Goal: Information Seeking & Learning: Learn about a topic

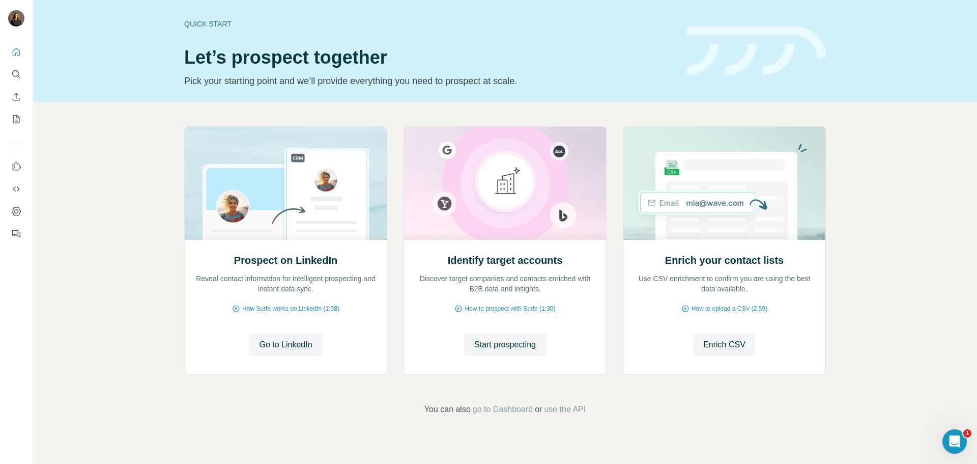
click at [20, 164] on icon "Use Surfe on LinkedIn" at bounding box center [16, 166] width 10 height 10
click at [16, 213] on icon "Dashboard" at bounding box center [16, 211] width 4 height 4
drag, startPoint x: 802, startPoint y: 265, endPoint x: 659, endPoint y: 265, distance: 142.5
click at [659, 265] on div "Enrich your contact lists Use CSV enrichment to confirm you are using the best …" at bounding box center [725, 273] width 182 height 41
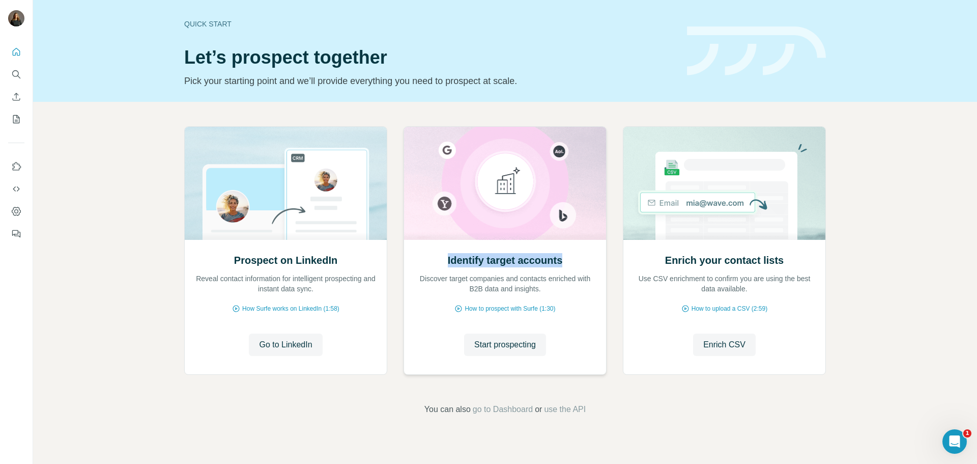
drag, startPoint x: 441, startPoint y: 253, endPoint x: 567, endPoint y: 247, distance: 126.8
click at [567, 247] on div "Identify target accounts Discover target companies and contacts enriched with B…" at bounding box center [505, 306] width 202 height 135
click at [334, 395] on div "Prospect on LinkedIn Reveal contact information for intelligent prospecting and…" at bounding box center [505, 271] width 944 height 338
drag, startPoint x: 591, startPoint y: 257, endPoint x: 449, endPoint y: 260, distance: 142.0
click at [449, 260] on div "Identify target accounts Discover target companies and contacts enriched with B…" at bounding box center [505, 273] width 182 height 41
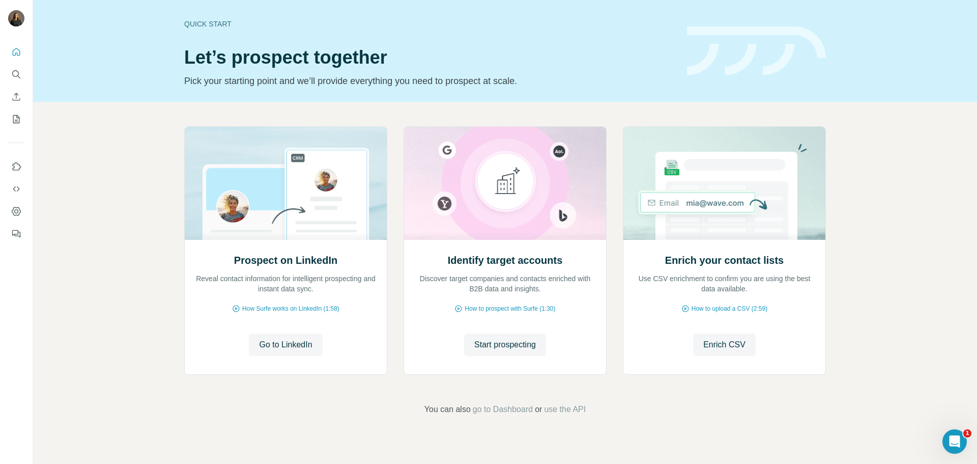
click at [843, 195] on div "Prospect on LinkedIn Reveal contact information for intelligent prospecting and…" at bounding box center [505, 271] width 944 height 338
click at [503, 353] on button "Start prospecting" at bounding box center [505, 344] width 82 height 22
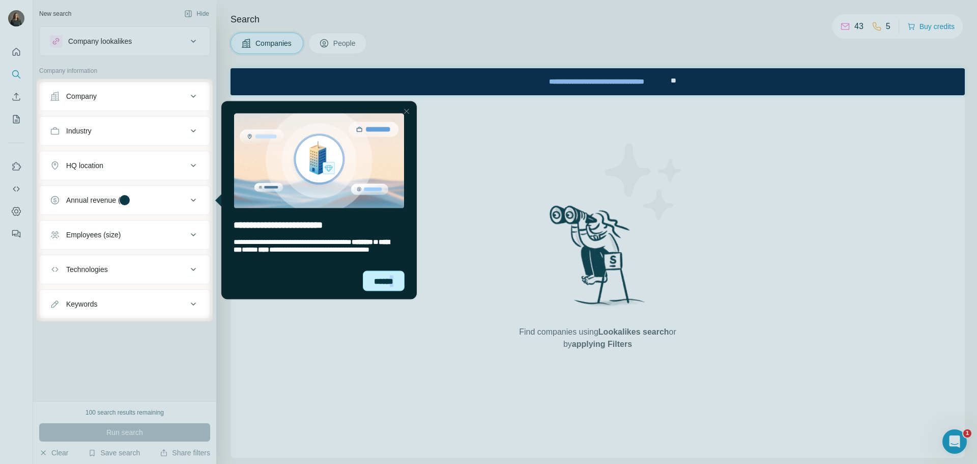
drag, startPoint x: 595, startPoint y: 375, endPoint x: 393, endPoint y: 284, distance: 221.4
click at [393, 284] on div "******" at bounding box center [384, 280] width 42 height 20
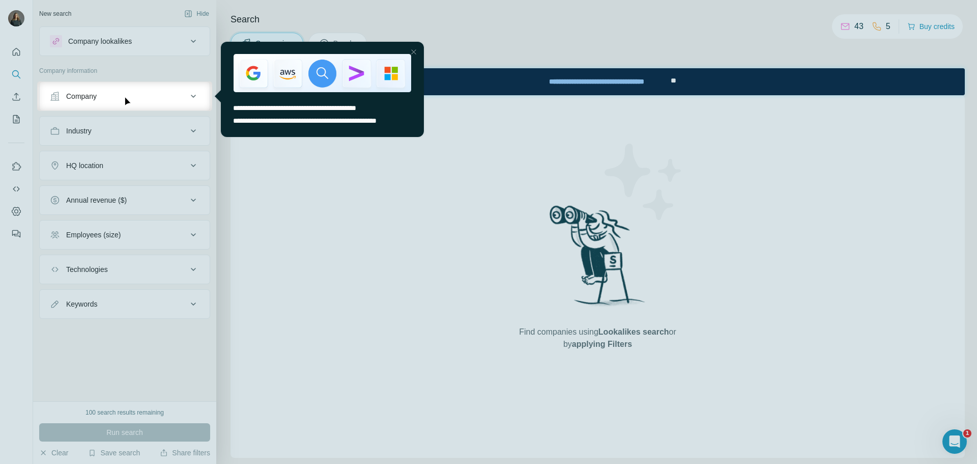
click at [414, 49] on div at bounding box center [414, 52] width 12 height 12
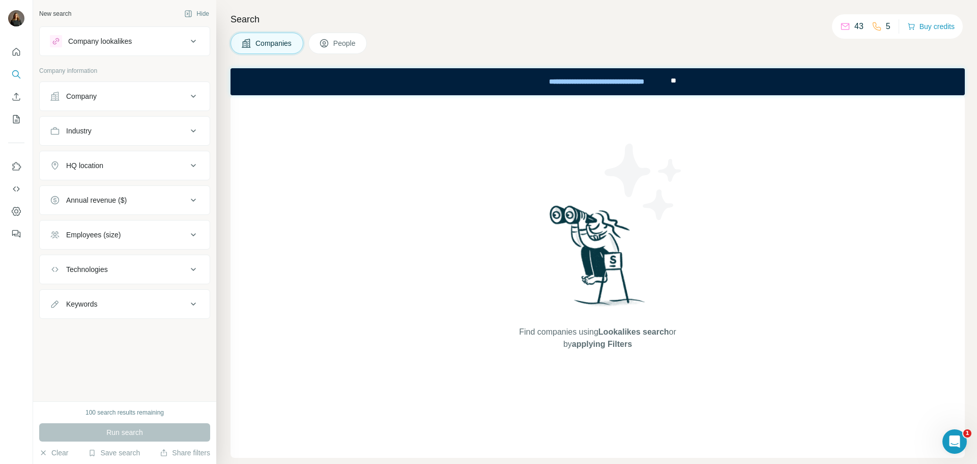
click at [565, 2] on div "Search Companies People Find companies using Lookalikes search or by applying F…" at bounding box center [596, 232] width 761 height 464
click at [649, 76] on div "**********" at bounding box center [597, 81] width 144 height 22
click at [109, 28] on div "Company lookalikes" at bounding box center [124, 41] width 171 height 30
click at [116, 39] on div "Company lookalikes" at bounding box center [100, 41] width 64 height 10
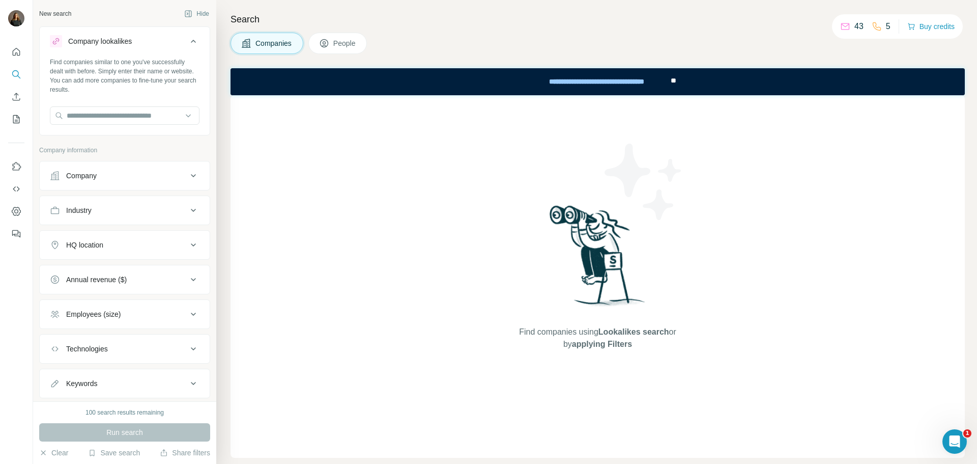
click at [115, 102] on div "Find companies similar to one you've successfully dealt with before. Simply ent…" at bounding box center [125, 95] width 170 height 75
click at [117, 44] on div "Company lookalikes" at bounding box center [100, 41] width 64 height 10
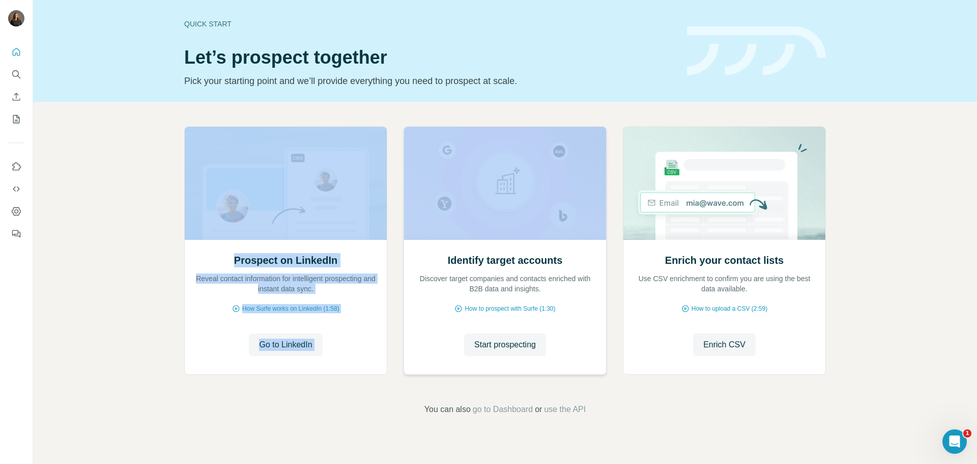
drag, startPoint x: 393, startPoint y: 113, endPoint x: 453, endPoint y: 141, distance: 65.8
click at [453, 141] on div "Prospect on LinkedIn Reveal contact information for intelligent prospecting and…" at bounding box center [505, 271] width 944 height 338
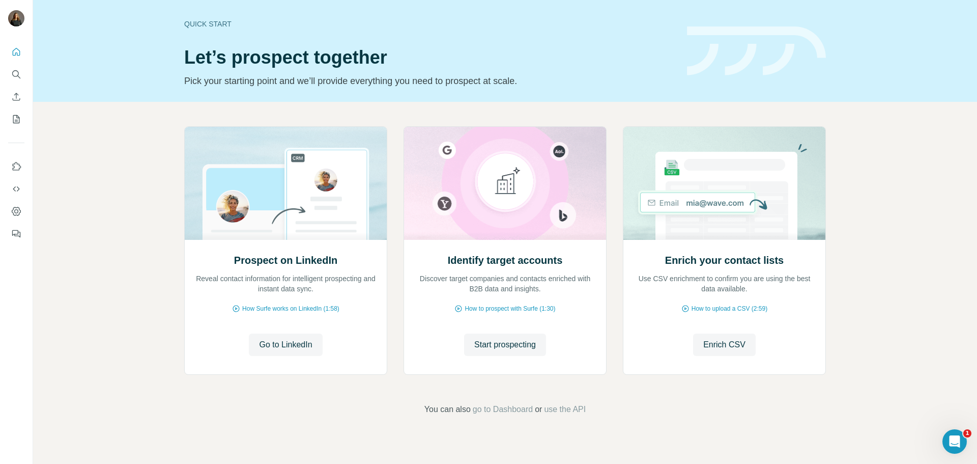
click at [649, 27] on div "Quick start" at bounding box center [429, 24] width 491 height 10
